Goal: Transaction & Acquisition: Purchase product/service

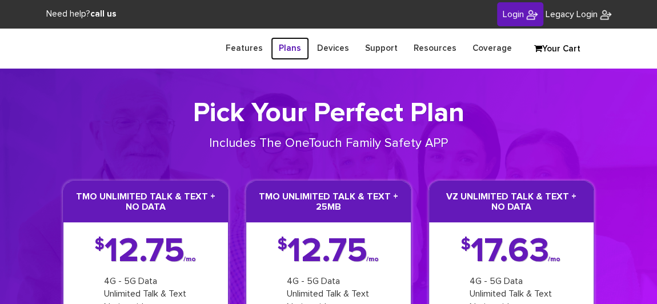
click at [291, 49] on link "Plans" at bounding box center [290, 48] width 38 height 22
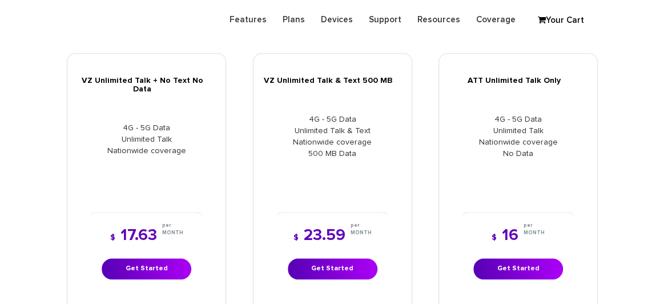
scroll to position [519, 0]
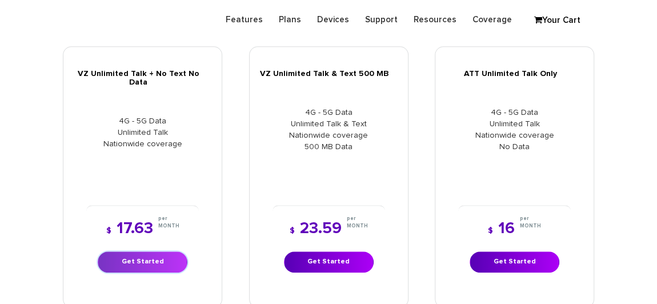
click at [147, 251] on link "Get Started" at bounding box center [143, 261] width 90 height 21
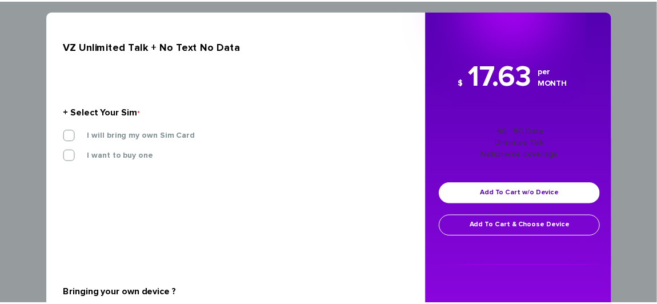
scroll to position [0, 0]
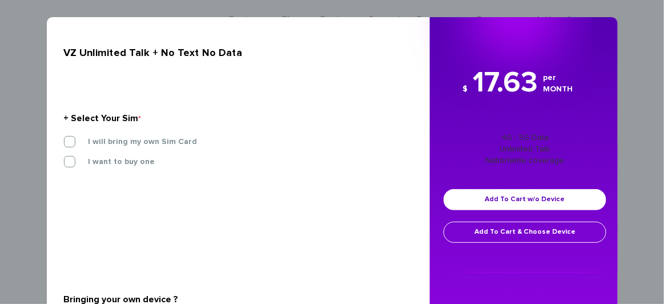
click at [7, 42] on div "× VZ Unlimited Talk + No Text No Data + Select Your Sim * I will bring my own S…" at bounding box center [332, 152] width 664 height 304
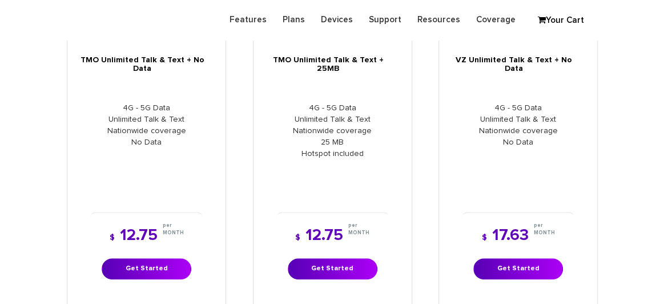
scroll to position [207, 0]
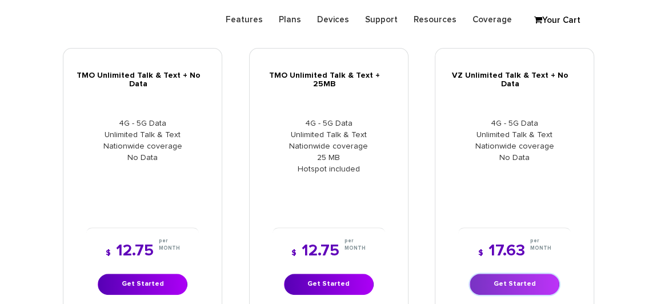
click at [493, 273] on link "Get Started" at bounding box center [514, 283] width 90 height 21
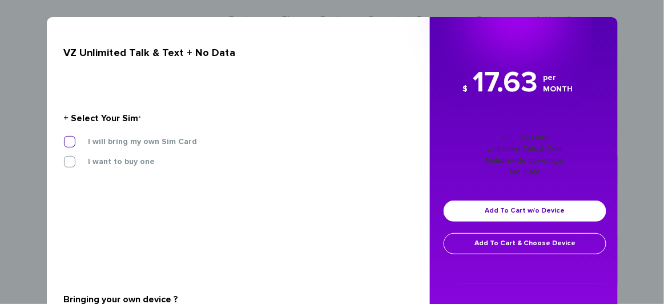
click at [71, 143] on label "I will bring my own Sim Card" at bounding box center [134, 141] width 126 height 10
click at [64, 138] on input "I will bring my own Sim Card" at bounding box center [64, 138] width 0 height 0
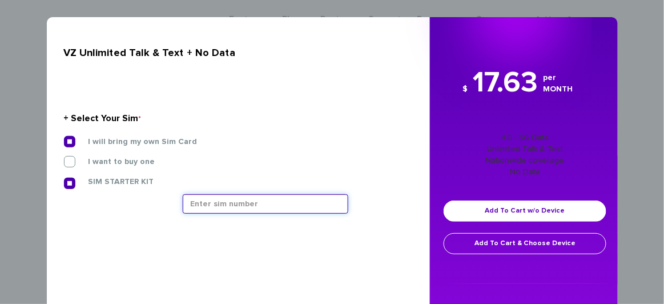
click at [201, 208] on input "text" at bounding box center [266, 203] width 166 height 19
paste input "89148000006669102020"
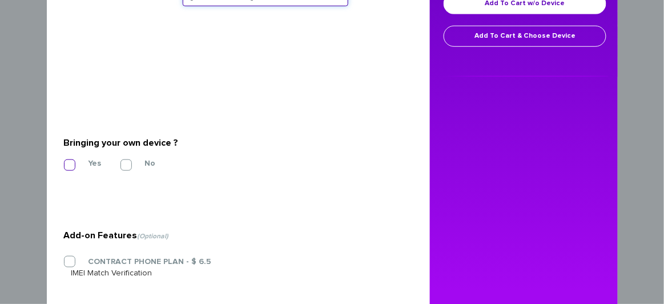
type input "[TECHNICAL_ID]"
click at [71, 161] on label "Yes" at bounding box center [86, 163] width 30 height 10
click at [64, 162] on input "Yes" at bounding box center [64, 162] width 0 height 0
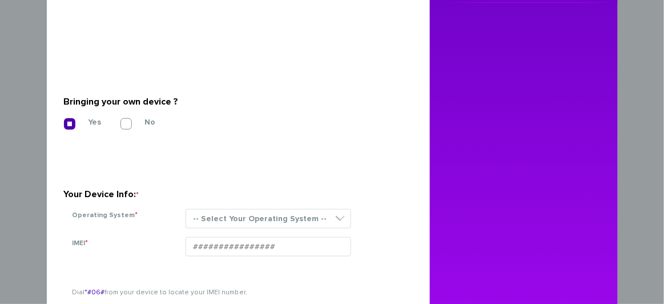
scroll to position [311, 0]
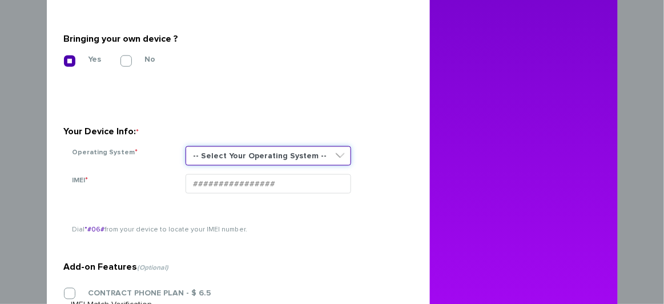
click at [252, 148] on select "-- Select Your Operating System -- ANDROID BLACKBERRY IOS NONE (BASIC PHONE) WI…" at bounding box center [269, 155] width 166 height 19
select select "NONE (BASIC PHONE)"
click at [186, 146] on select "-- Select Your Operating System -- ANDROID BLACKBERRY IOS NONE (BASIC PHONE) WI…" at bounding box center [269, 155] width 166 height 19
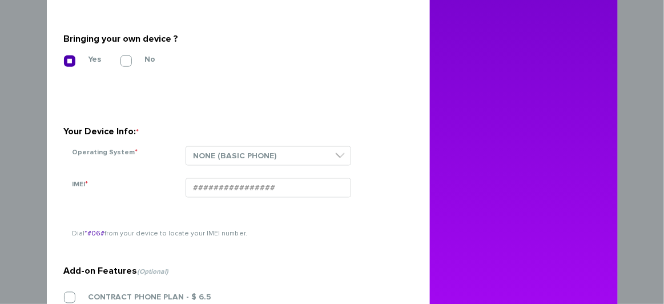
click at [275, 199] on div at bounding box center [290, 192] width 227 height 28
click at [275, 181] on input "IMEI *" at bounding box center [269, 187] width 166 height 19
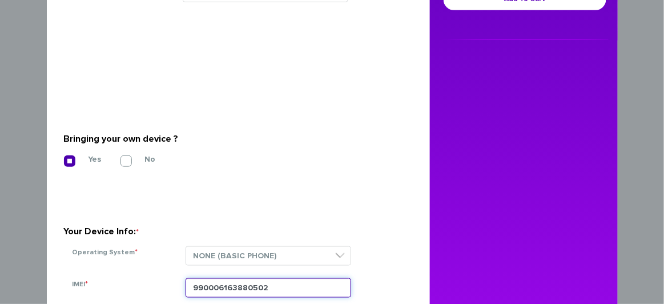
scroll to position [149, 0]
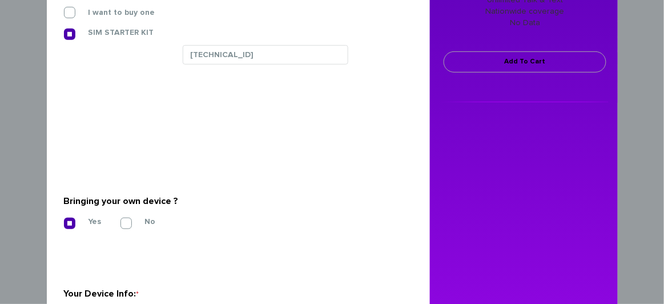
type input "990006163880502"
click at [518, 62] on link "Add To Cart" at bounding box center [525, 61] width 163 height 21
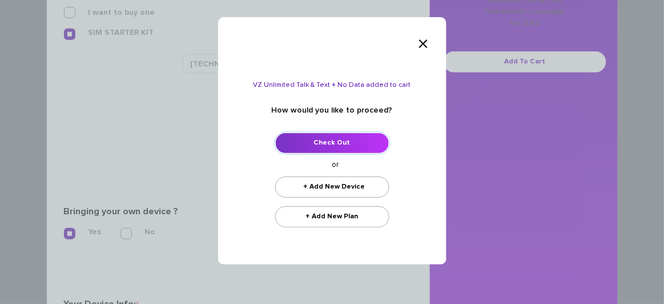
click at [362, 139] on link "Check Out" at bounding box center [332, 142] width 114 height 21
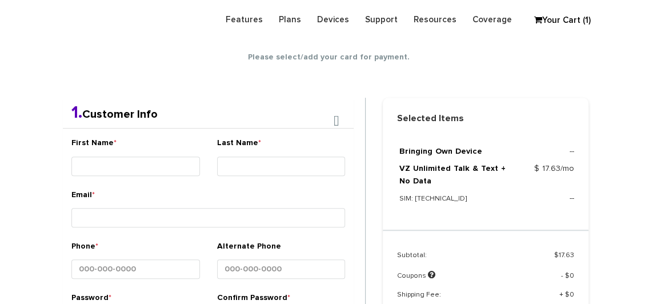
scroll to position [201, 0]
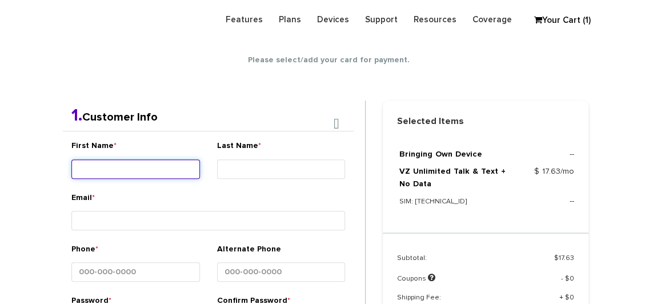
click at [169, 165] on input "First Name *" at bounding box center [135, 168] width 128 height 19
type input "David"
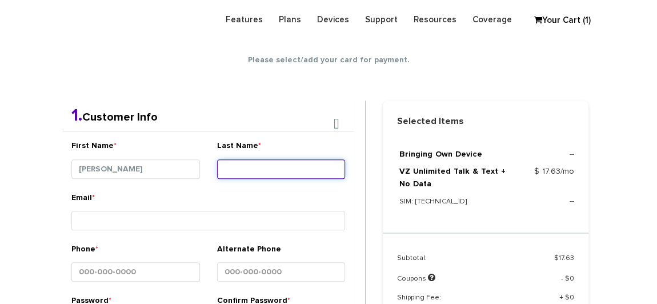
click at [261, 175] on input "Last Name *" at bounding box center [281, 168] width 128 height 19
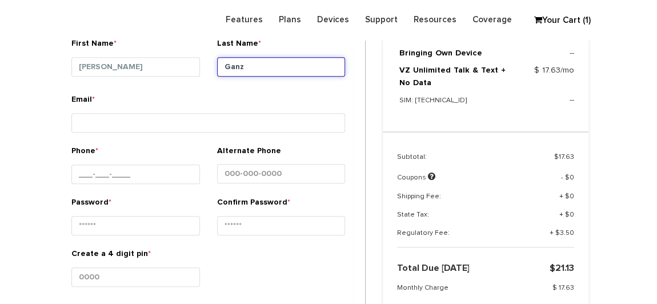
scroll to position [305, 0]
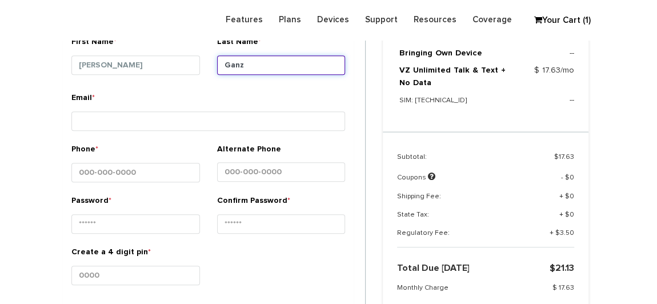
type input "Ganz"
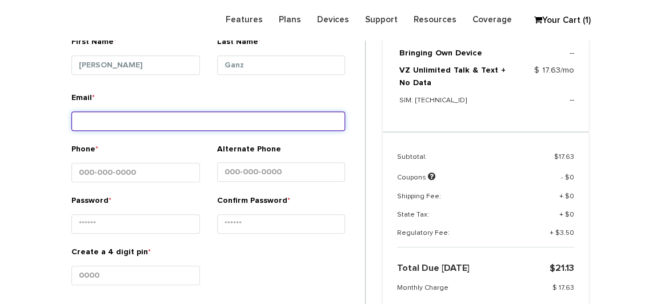
click at [134, 124] on input "Email *" at bounding box center [207, 120] width 273 height 19
click at [116, 117] on input "shgy9700@gmail.com" at bounding box center [207, 120] width 273 height 19
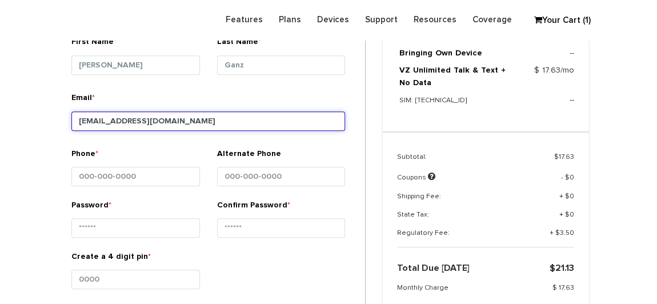
paste input "8453769052"
type input "shgy9700+8453769052@gmail.com"
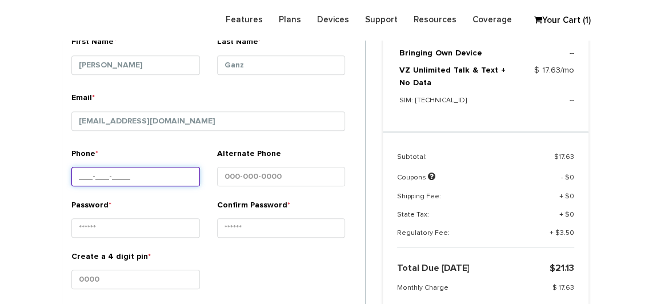
click at [139, 179] on input "Phone *" at bounding box center [135, 176] width 128 height 19
paste input "845-376-9052"
type input "845-376-9052"
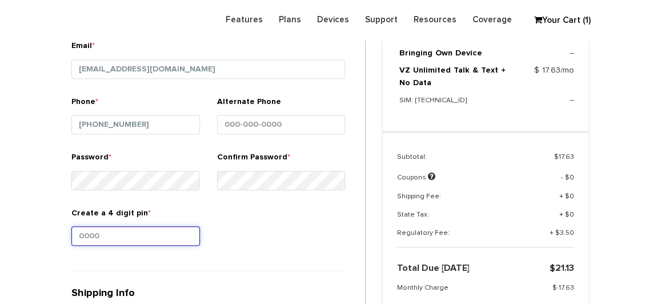
click at [135, 230] on input "Create a 4 digit pin *" at bounding box center [135, 235] width 128 height 19
type input "1212"
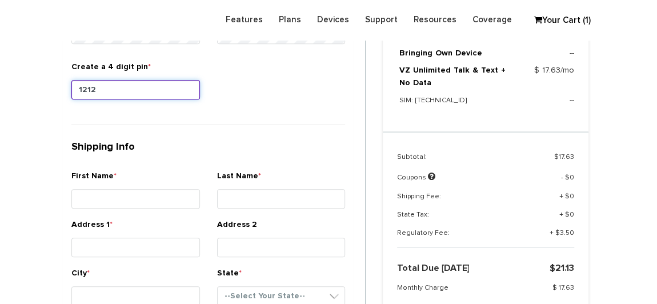
scroll to position [513, 0]
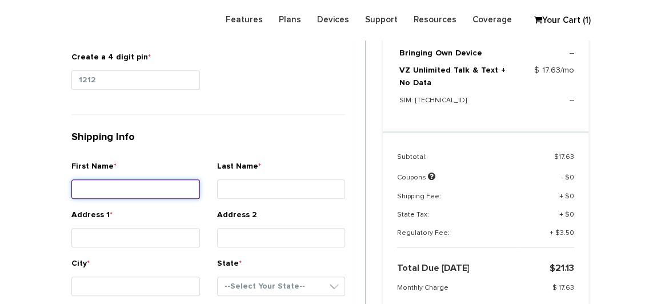
click at [178, 180] on div "First Name *" at bounding box center [135, 181] width 128 height 43
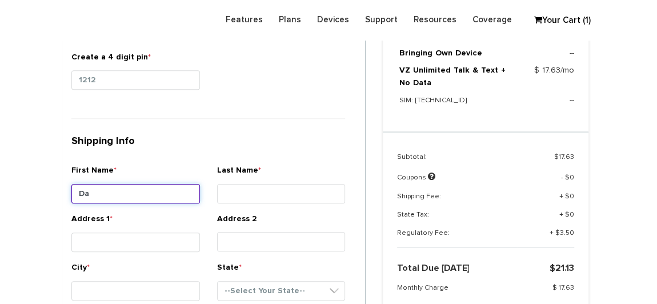
type input "David"
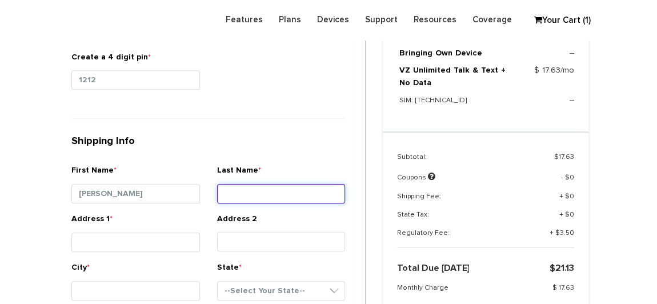
click at [260, 184] on input "Last Name *" at bounding box center [281, 193] width 128 height 19
type input "Ganz"
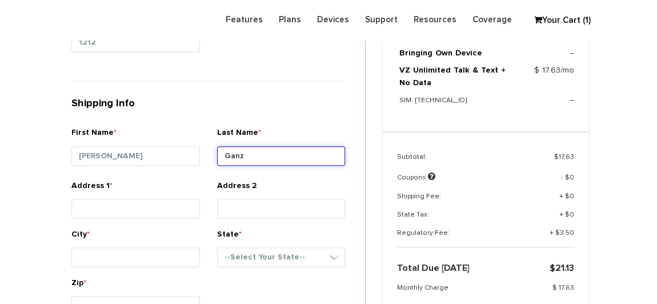
scroll to position [565, 0]
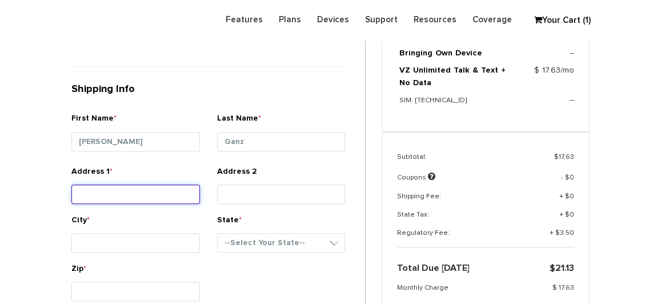
click at [159, 195] on input "Address 1 *" at bounding box center [135, 193] width 128 height 19
paste input "[STREET_ADDRESS]"
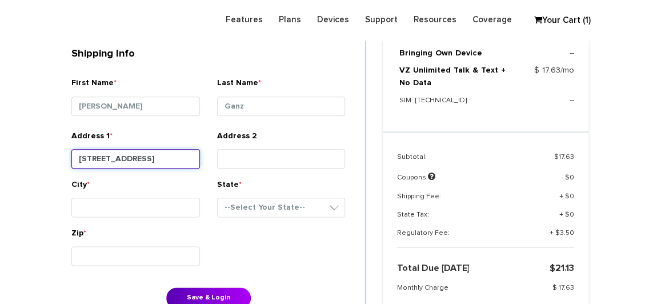
scroll to position [616, 0]
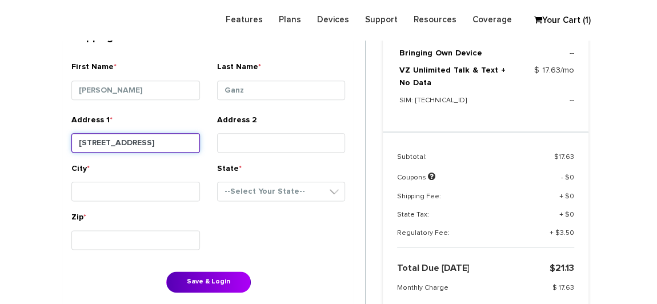
type input "[STREET_ADDRESS]"
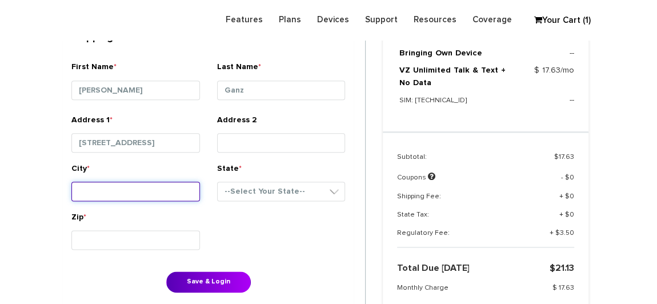
click at [160, 182] on input "City *" at bounding box center [135, 191] width 128 height 19
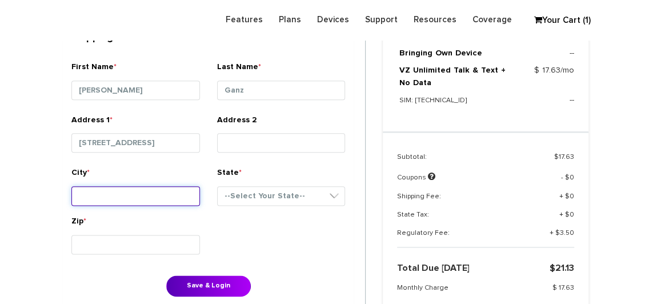
type input "Monsey"
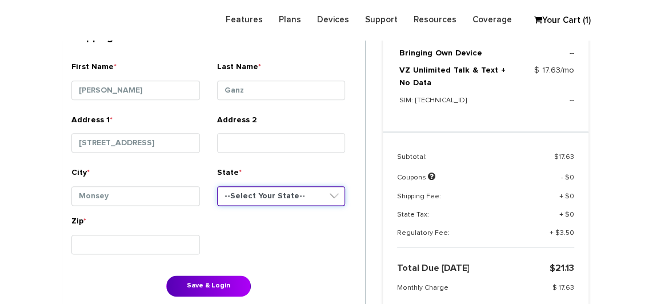
click at [261, 191] on select "--Select Your State-- District of Columbia Alabama Alaska Arizona Arkansas Cali…" at bounding box center [281, 195] width 128 height 19
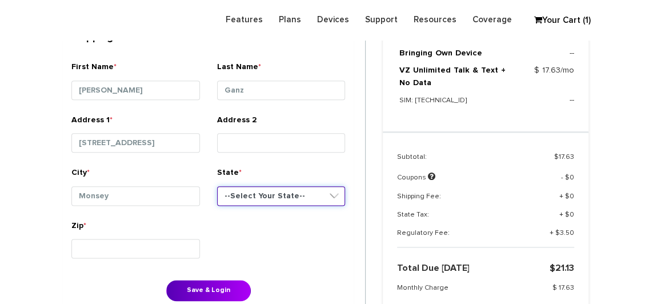
select select "NY"
click at [217, 186] on select "--Select Your State-- District of Columbia Alabama Alaska Arizona Arkansas Cali…" at bounding box center [281, 195] width 128 height 19
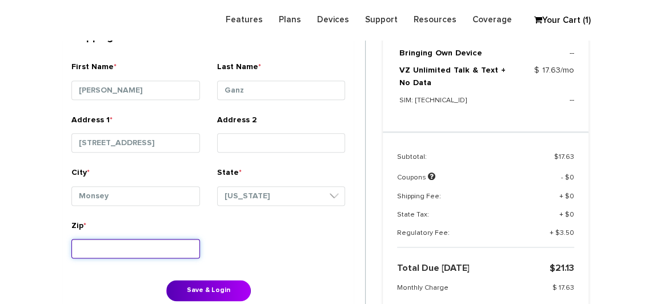
click at [139, 240] on input "Zip *" at bounding box center [135, 248] width 128 height 19
type input "10952"
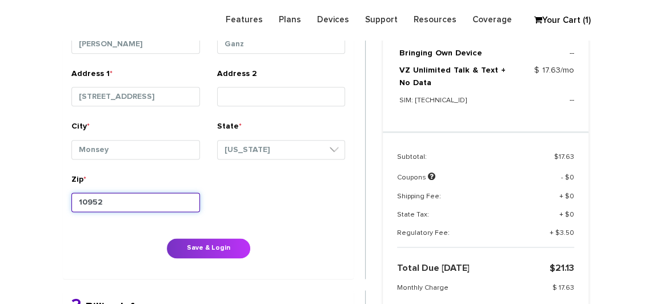
scroll to position [720, 0]
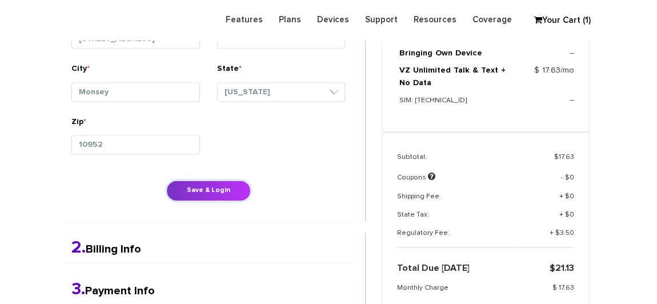
click at [184, 183] on button "Save & Login" at bounding box center [208, 190] width 84 height 21
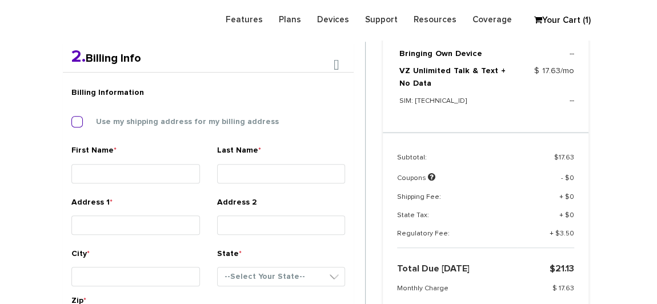
scroll to position [295, 0]
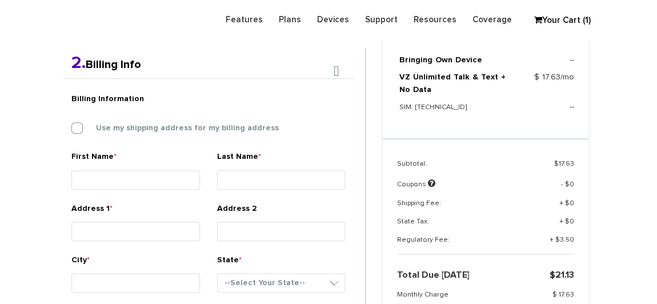
drag, startPoint x: 78, startPoint y: 131, endPoint x: 128, endPoint y: 115, distance: 52.7
click at [79, 131] on label "Use my shipping address for my billing address" at bounding box center [179, 128] width 200 height 10
click at [71, 124] on input "Use my shipping address for my billing address" at bounding box center [71, 124] width 0 height 0
type input "David"
type input "Ganz"
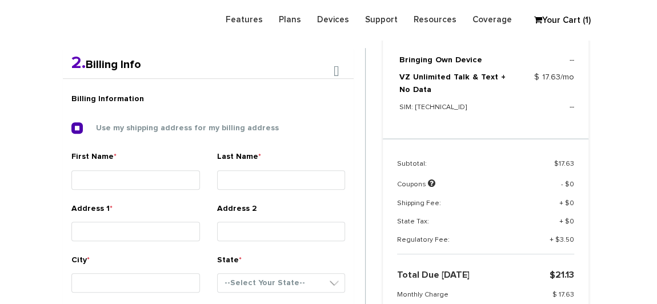
type input "17 MAIN STREET"
type input "Monsey"
select select "NY"
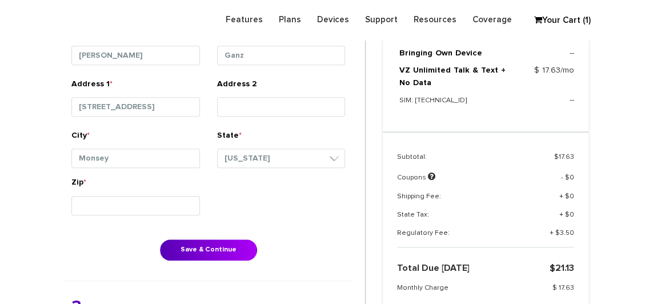
scroll to position [451, 0]
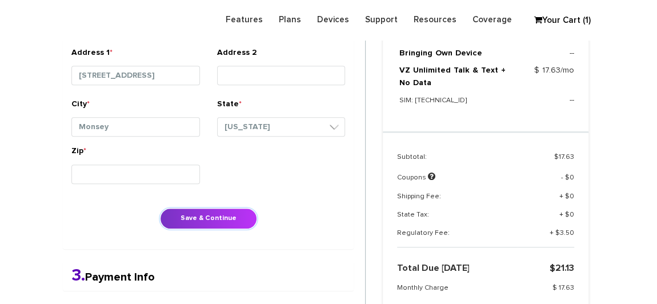
click at [208, 212] on button "Save & Continue" at bounding box center [208, 218] width 97 height 21
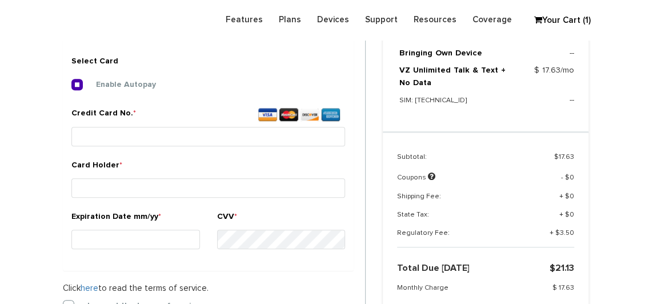
scroll to position [425, 0]
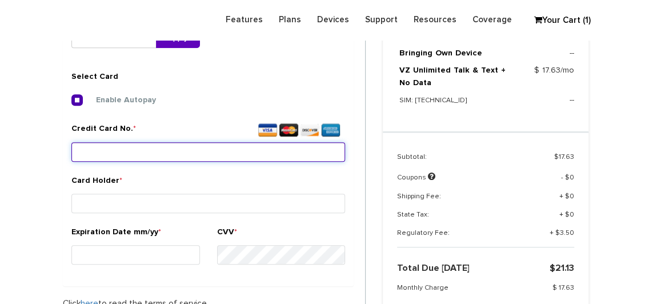
click at [116, 151] on input "Credit Card No. *" at bounding box center [207, 151] width 273 height 19
type input "3798 3945 2412 004"
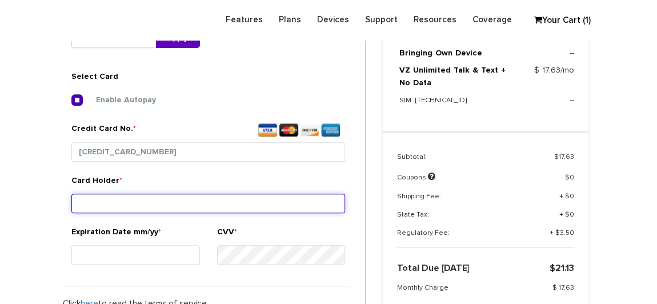
click at [100, 198] on input "Card Holder *" at bounding box center [207, 203] width 273 height 19
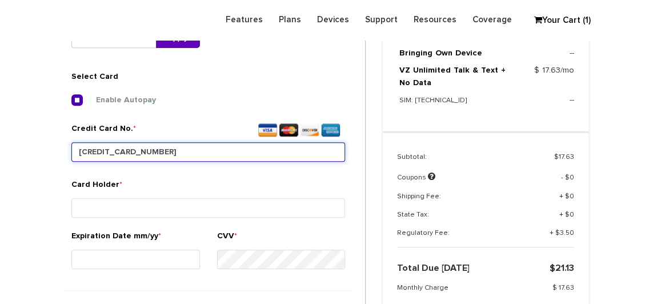
click at [96, 151] on input "3798 3945 2412 004" at bounding box center [207, 151] width 273 height 19
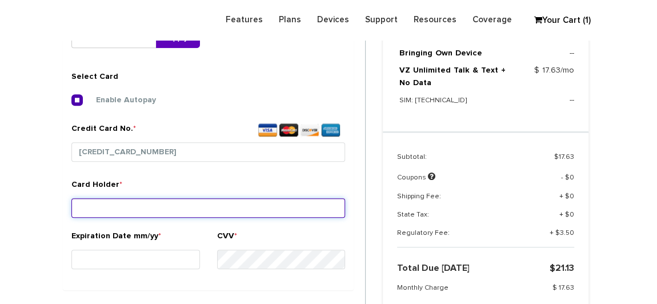
click at [82, 207] on input "Card Holder *" at bounding box center [207, 207] width 273 height 19
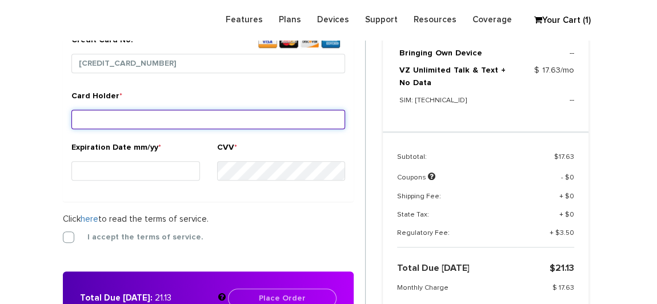
scroll to position [529, 0]
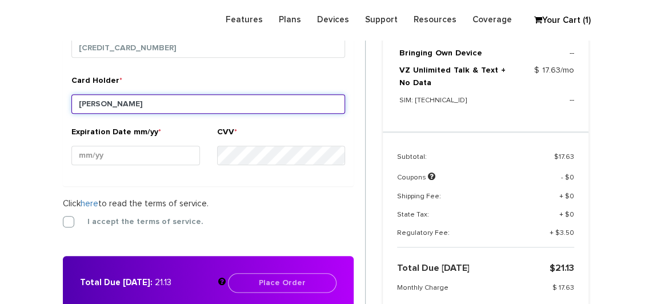
type input "David Ganz"
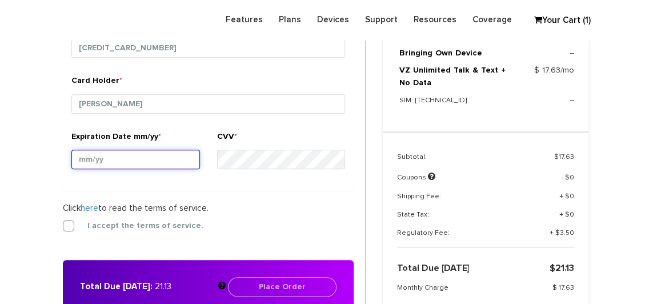
click at [126, 155] on input "Expiration Date mm/yy *" at bounding box center [135, 159] width 128 height 19
type input "06/30"
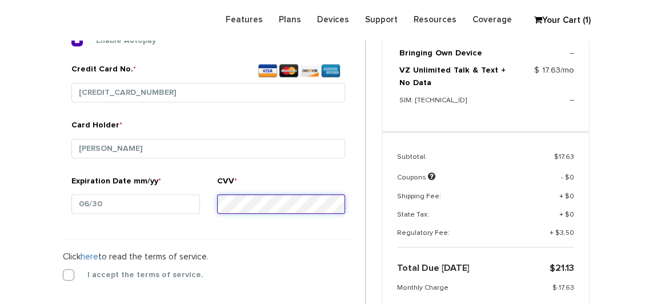
scroll to position [425, 0]
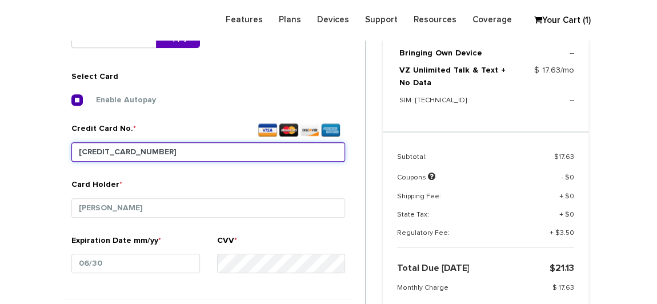
drag, startPoint x: 162, startPoint y: 151, endPoint x: 72, endPoint y: 155, distance: 90.3
click at [72, 155] on input "3798 3945 2412 004" at bounding box center [207, 151] width 273 height 19
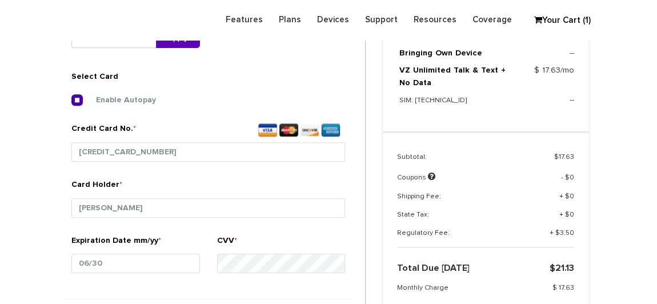
click at [312, 188] on div "Card Holder * David Ganz" at bounding box center [207, 202] width 273 height 47
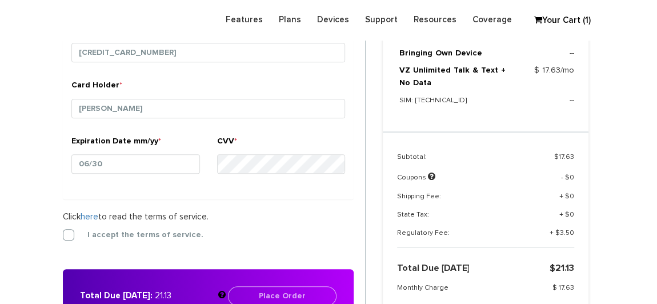
scroll to position [529, 0]
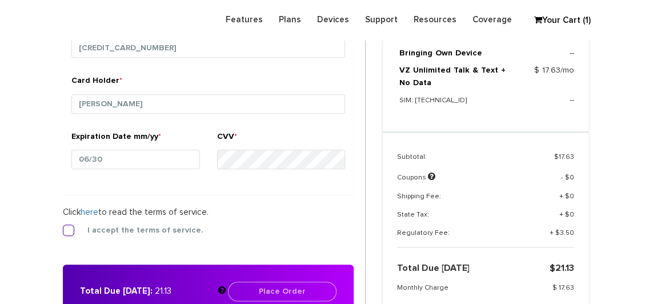
click at [70, 228] on label "I accept the terms of service." at bounding box center [136, 230] width 133 height 10
click at [63, 227] on input "I accept the terms of service." at bounding box center [63, 227] width 0 height 0
click at [283, 142] on div "CVV *" at bounding box center [281, 152] width 128 height 43
click at [207, 186] on div "Apply Coupon Apply Select Card Use New Card *" at bounding box center [208, 40] width 291 height 308
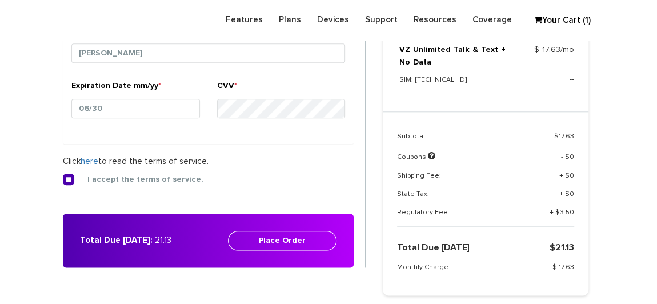
scroll to position [580, 0]
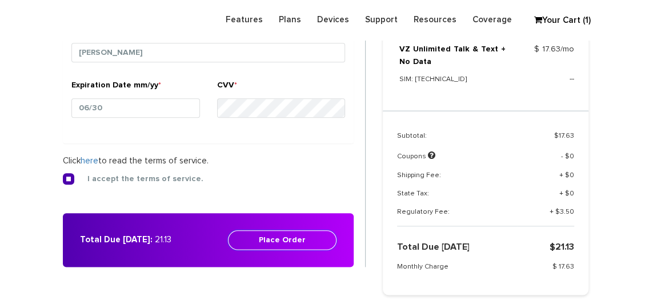
click at [273, 235] on button "Place Order" at bounding box center [282, 239] width 108 height 19
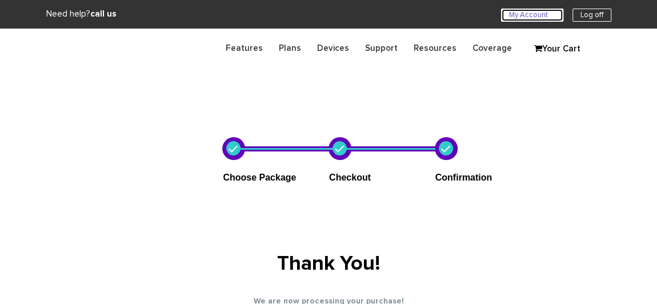
click at [523, 14] on link "My Account U" at bounding box center [532, 15] width 62 height 13
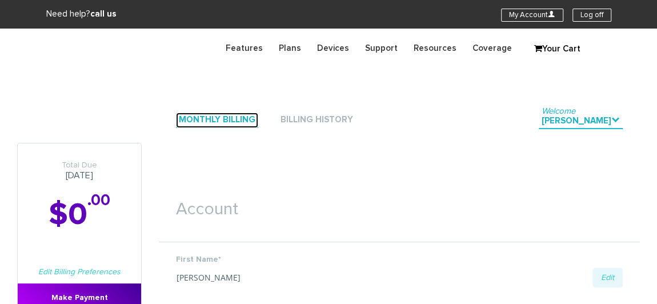
click at [211, 119] on link "Monthly Billing" at bounding box center [217, 119] width 82 height 15
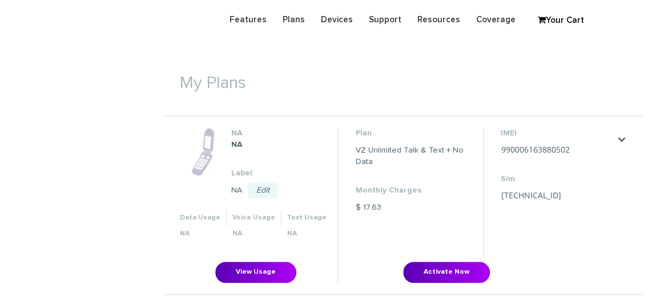
scroll to position [415, 0]
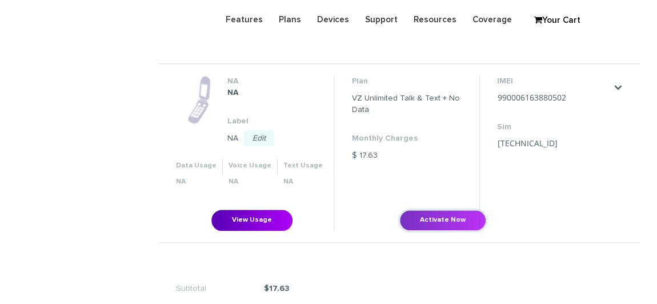
click at [446, 223] on button "Activate Now" at bounding box center [442, 220] width 87 height 21
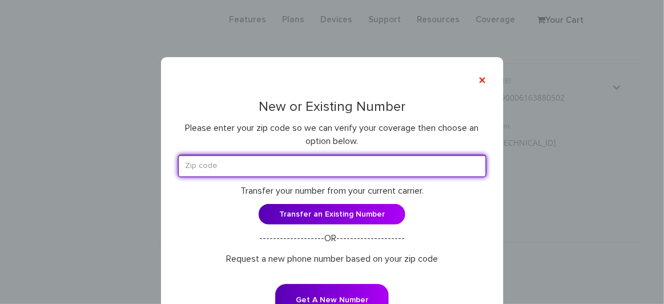
click at [227, 162] on input "text" at bounding box center [332, 166] width 308 height 22
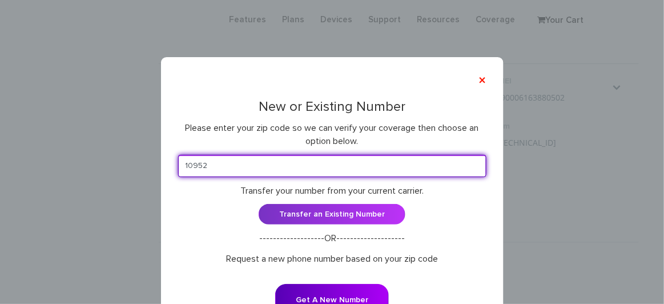
type input "10952"
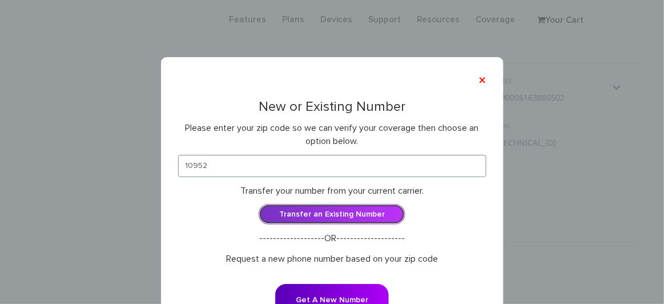
click at [302, 220] on link "Transfer an Existing Number" at bounding box center [332, 214] width 147 height 21
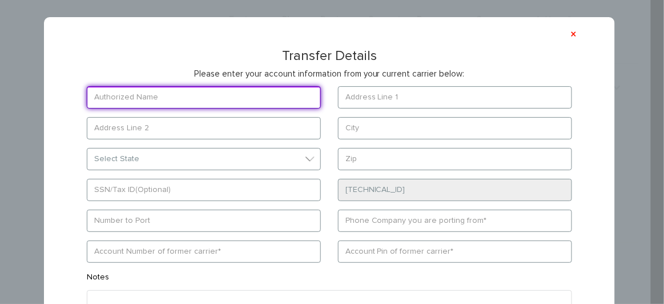
click at [159, 100] on input "text" at bounding box center [204, 97] width 234 height 22
type input "[PERSON_NAME]"
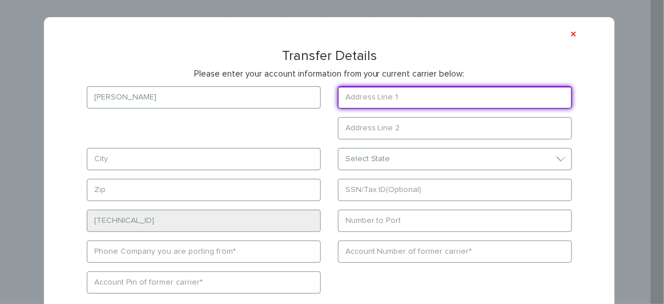
click at [366, 102] on input "text" at bounding box center [455, 97] width 234 height 22
paste input "[STREET_ADDRESS]"
type input "[STREET_ADDRESS]"
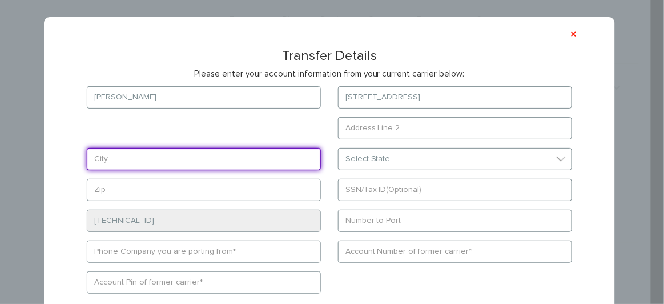
click at [224, 162] on form "[PERSON_NAME] [STREET_ADDRESS] Select State [US_STATE][GEOGRAPHIC_DATA] [US_STA…" at bounding box center [329, 244] width 519 height 316
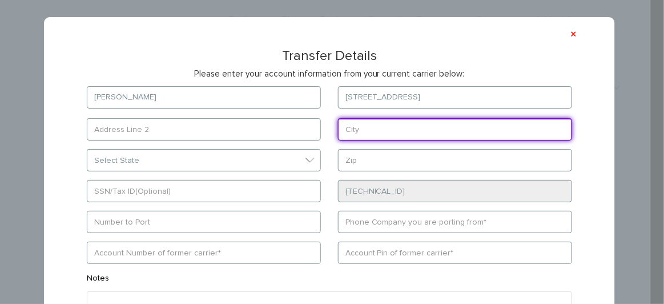
type input "Monsey"
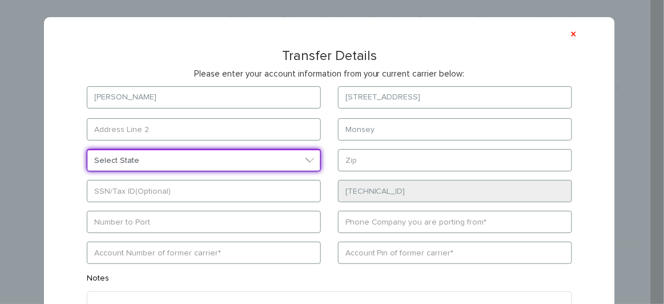
drag, startPoint x: 196, startPoint y: 159, endPoint x: 220, endPoint y: 152, distance: 24.8
click at [197, 159] on select "Select State [US_STATE][GEOGRAPHIC_DATA] [US_STATE] [US_STATE] [US_STATE] [US_S…" at bounding box center [204, 160] width 234 height 22
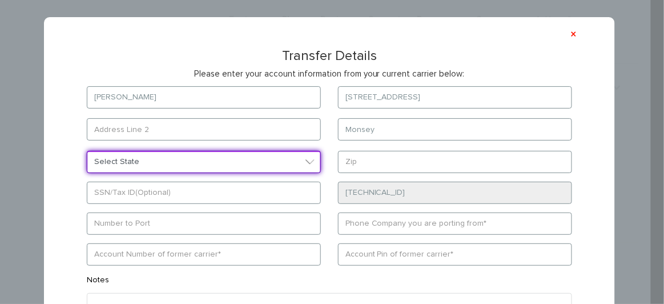
select select "NY"
click at [87, 151] on select "Select State [US_STATE][GEOGRAPHIC_DATA] [US_STATE] [US_STATE] [US_STATE] [US_S…" at bounding box center [204, 162] width 234 height 22
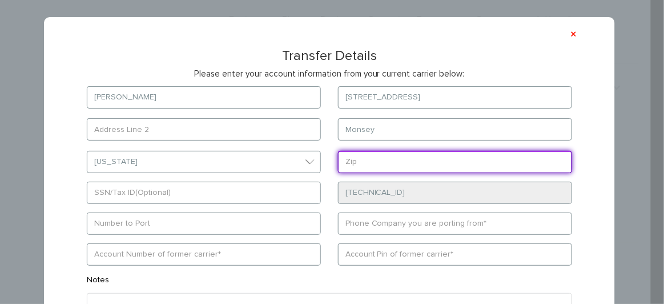
click at [403, 170] on input "text" at bounding box center [455, 162] width 234 height 22
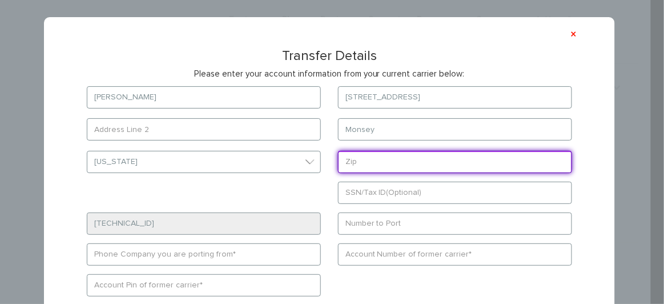
type input "10952"
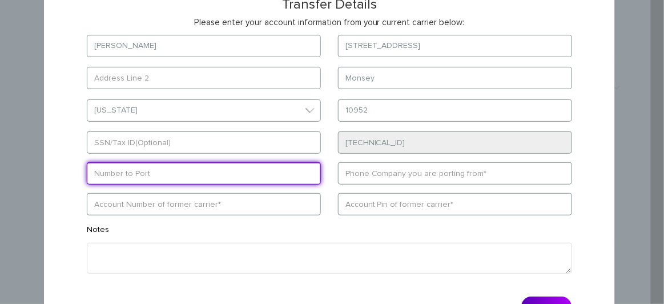
click at [202, 171] on input "text" at bounding box center [204, 173] width 234 height 22
paste input "8453769052"
type input "8453769052"
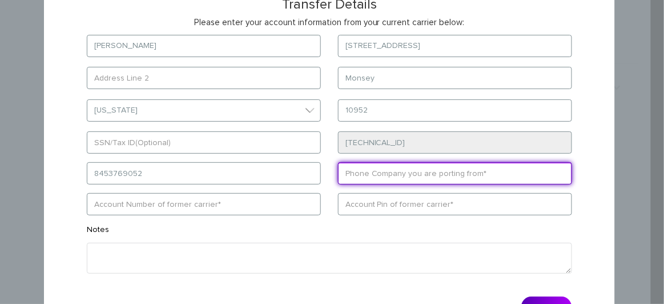
click at [385, 170] on input "text" at bounding box center [455, 173] width 234 height 22
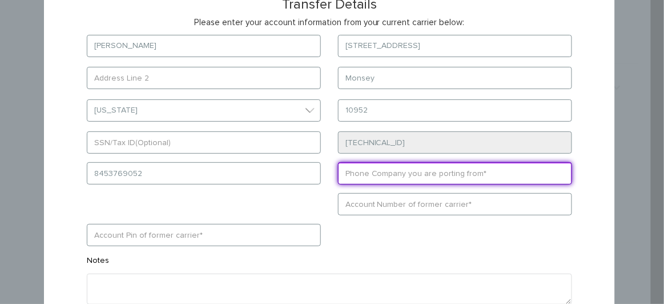
type input "s"
type input "US Mobile"
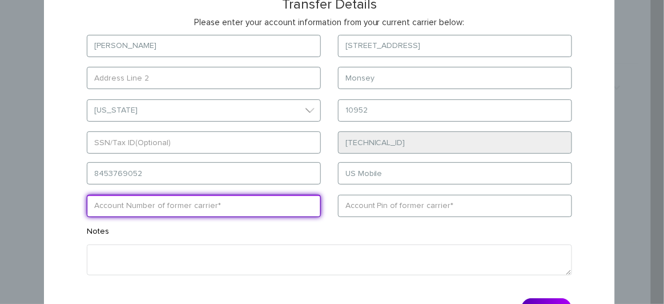
click at [246, 207] on input "text" at bounding box center [204, 206] width 234 height 22
paste input "8453237479"
type input "8453237479"
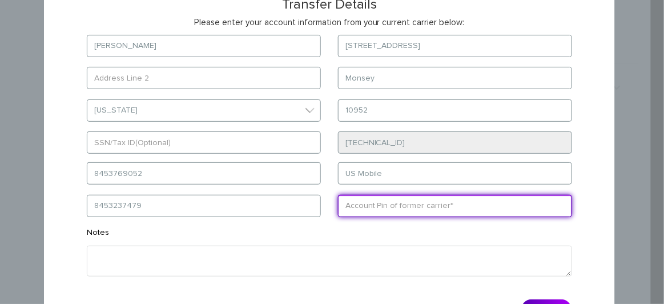
click at [396, 203] on input "text" at bounding box center [455, 206] width 234 height 22
paste input "0721"
type input "0721"
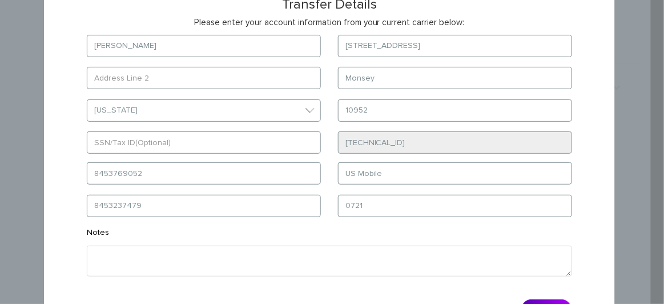
click at [322, 227] on div "Notes" at bounding box center [329, 252] width 502 height 50
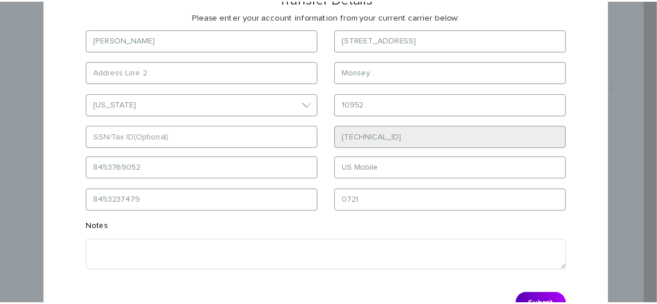
scroll to position [103, 0]
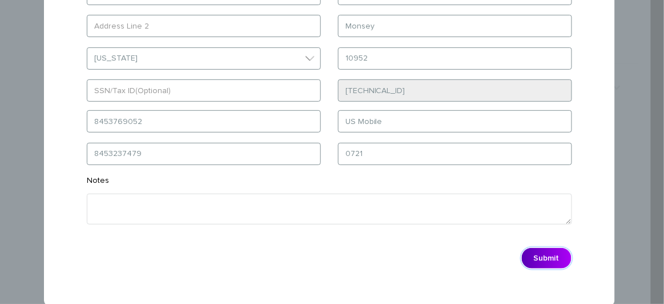
click at [541, 254] on button "Submit" at bounding box center [546, 258] width 51 height 22
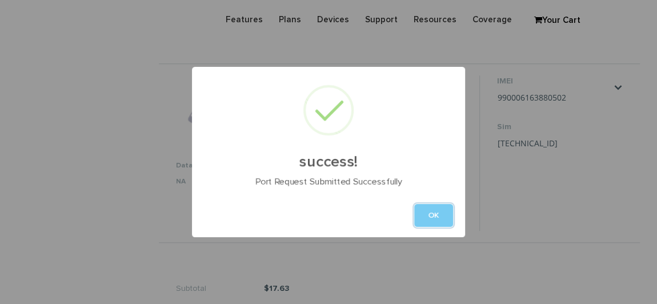
click at [438, 215] on button "OK" at bounding box center [433, 215] width 39 height 23
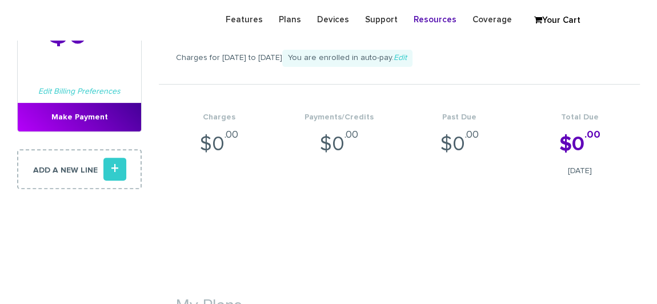
scroll to position [155, 0]
